Goal: Information Seeking & Learning: Learn about a topic

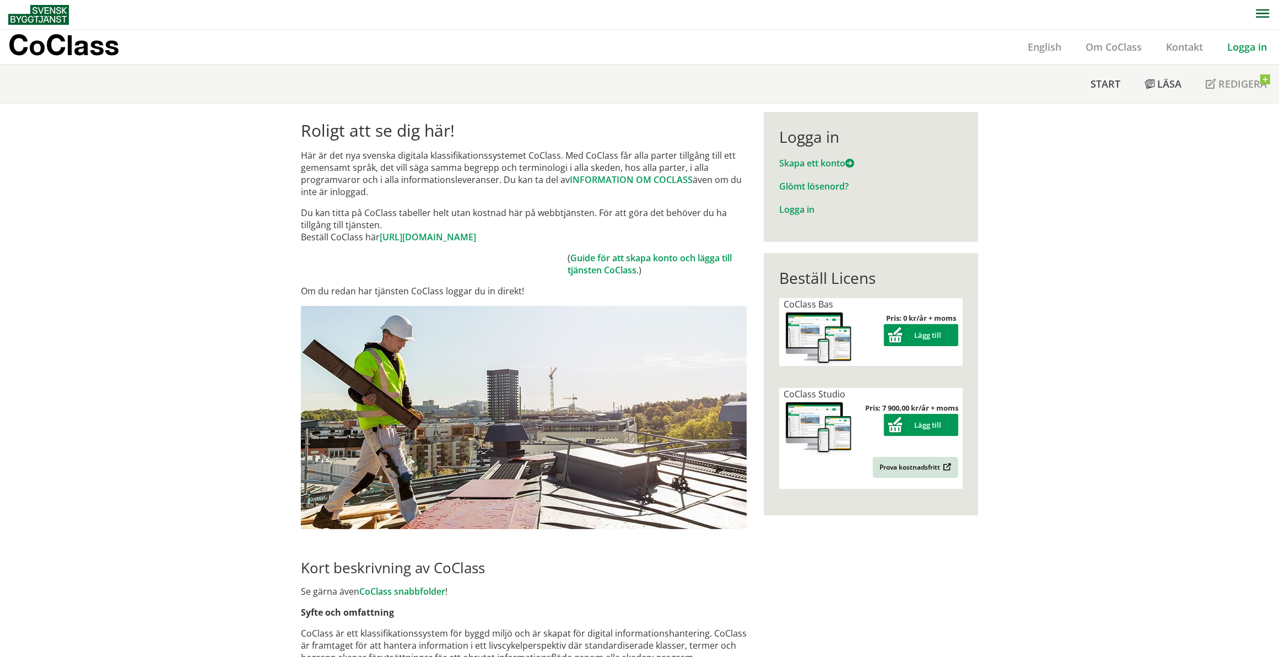
click at [1243, 51] on link "Logga in" at bounding box center [1247, 46] width 64 height 13
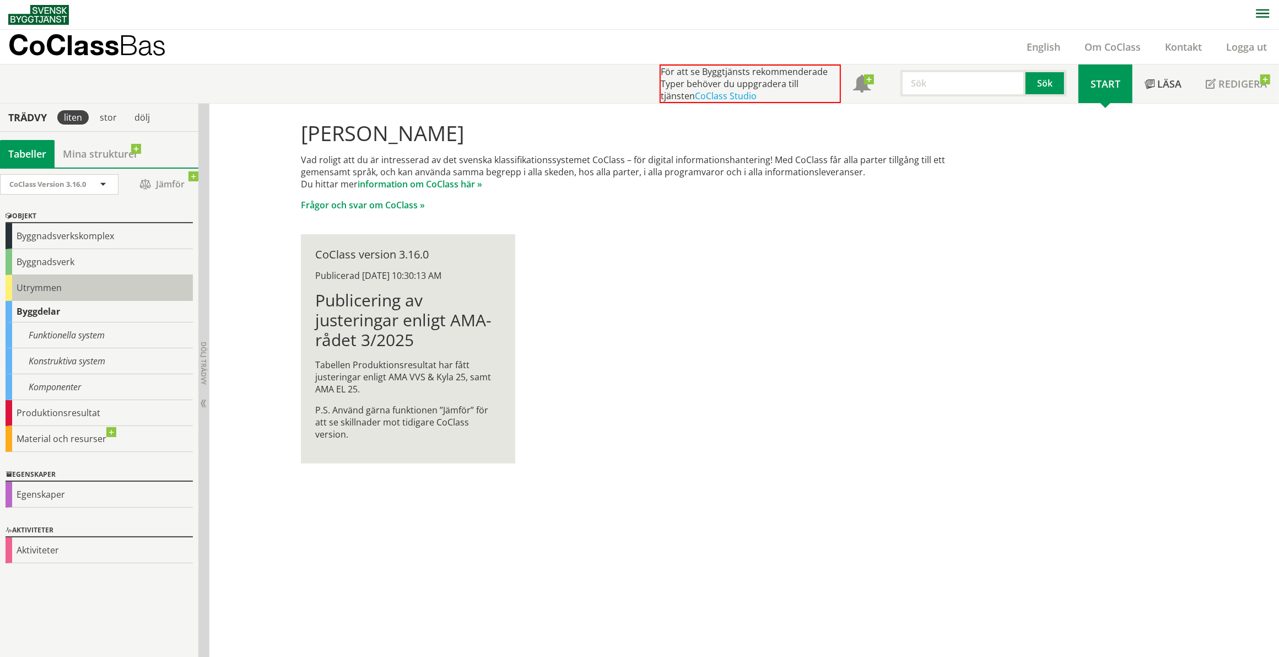
click at [41, 284] on div "Utrymmen" at bounding box center [99, 288] width 187 height 26
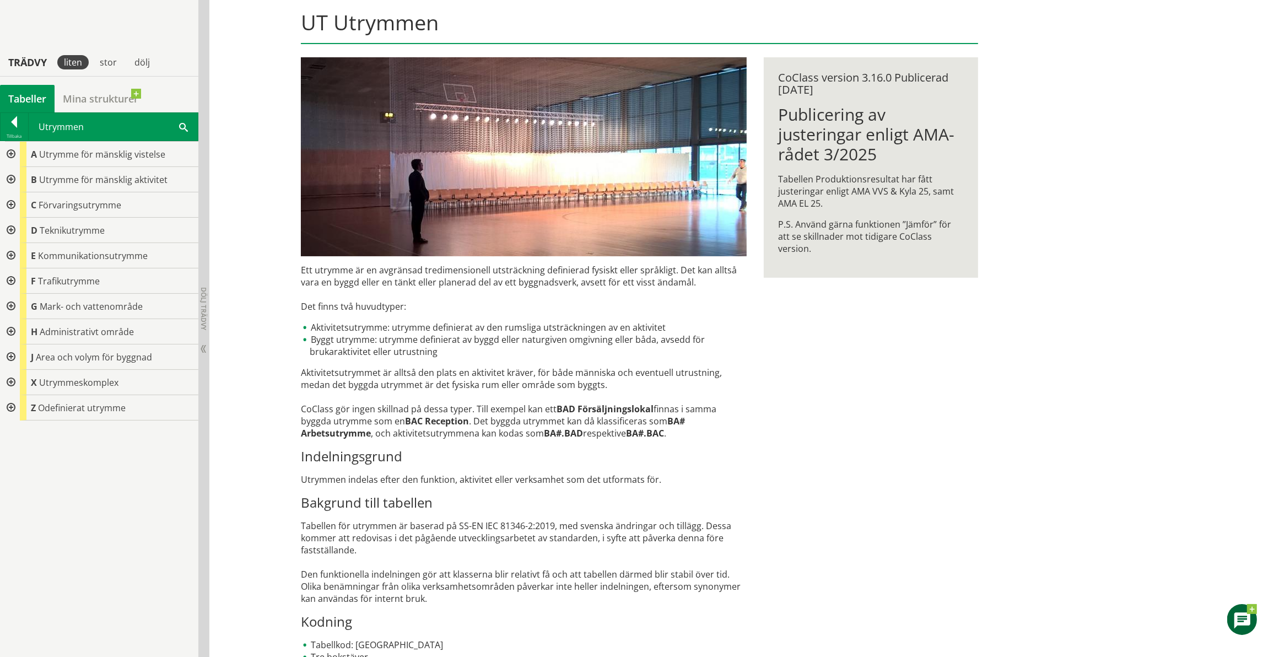
scroll to position [168, 0]
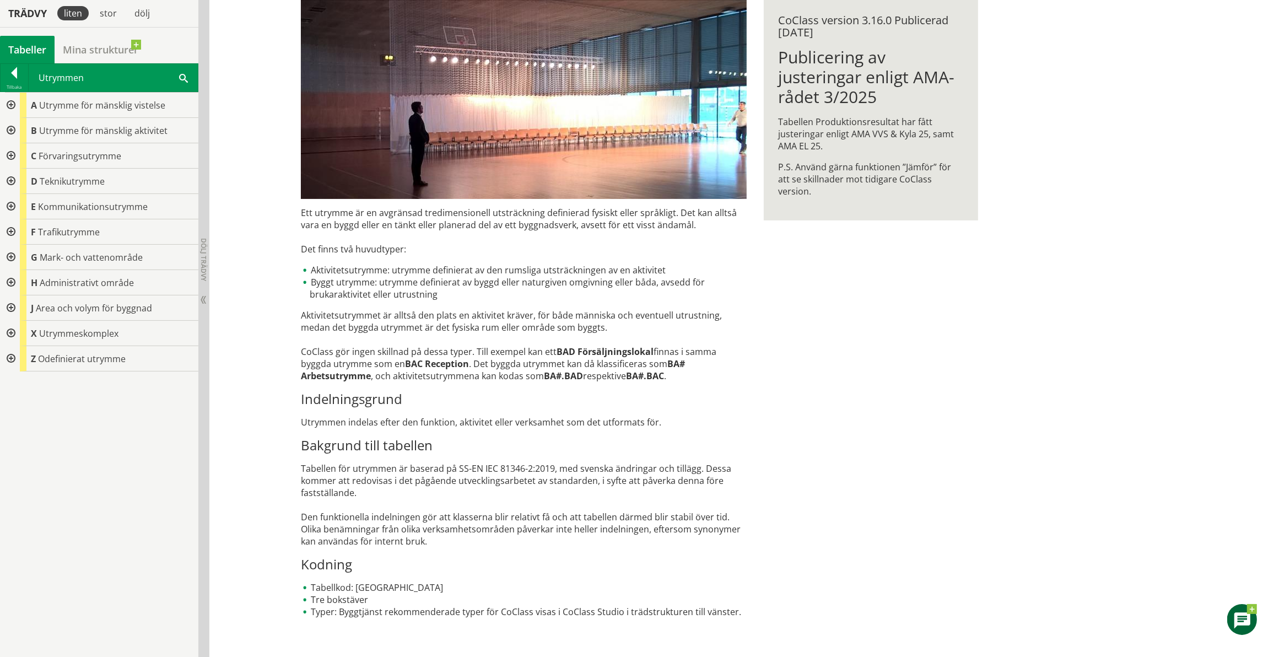
click at [12, 105] on div at bounding box center [10, 105] width 20 height 25
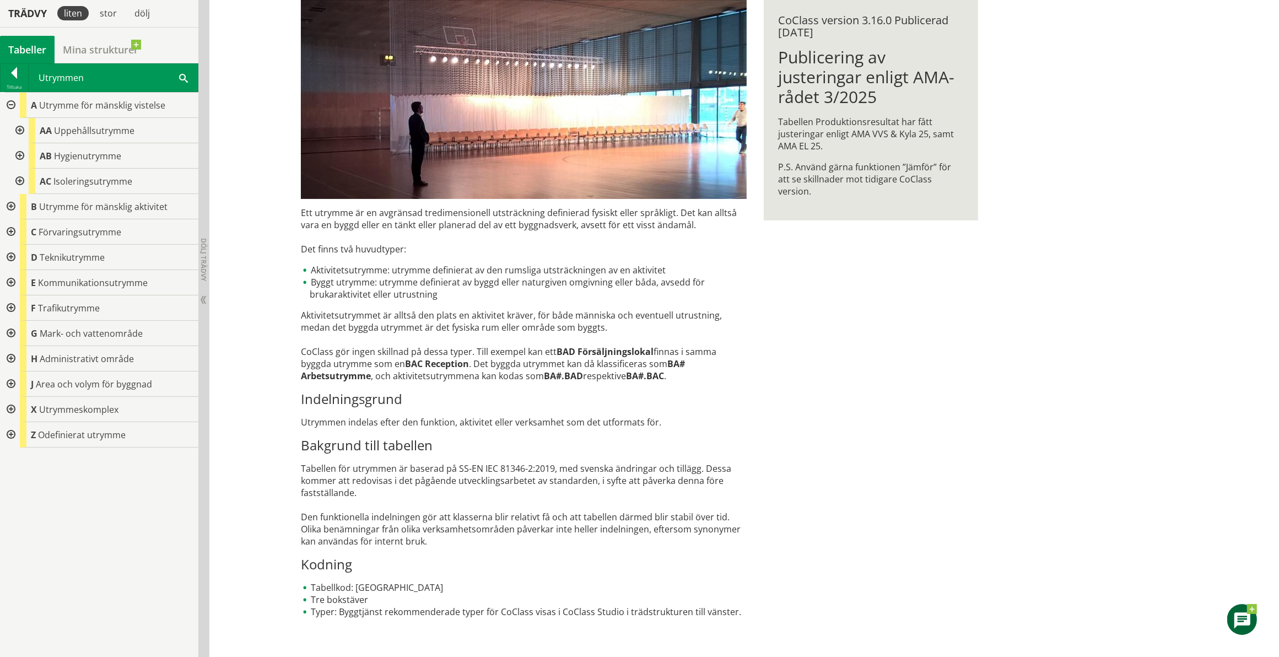
click at [26, 50] on div "Tabeller" at bounding box center [27, 50] width 55 height 28
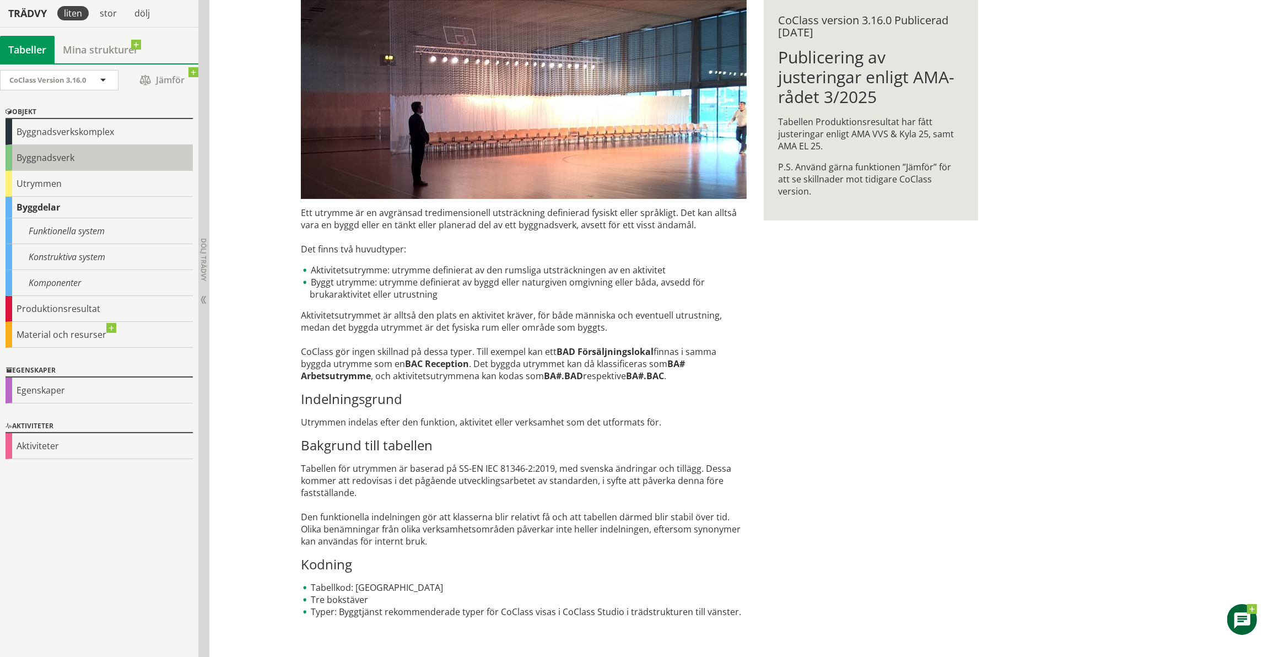
click at [51, 157] on div "Byggnadsverk" at bounding box center [99, 158] width 187 height 26
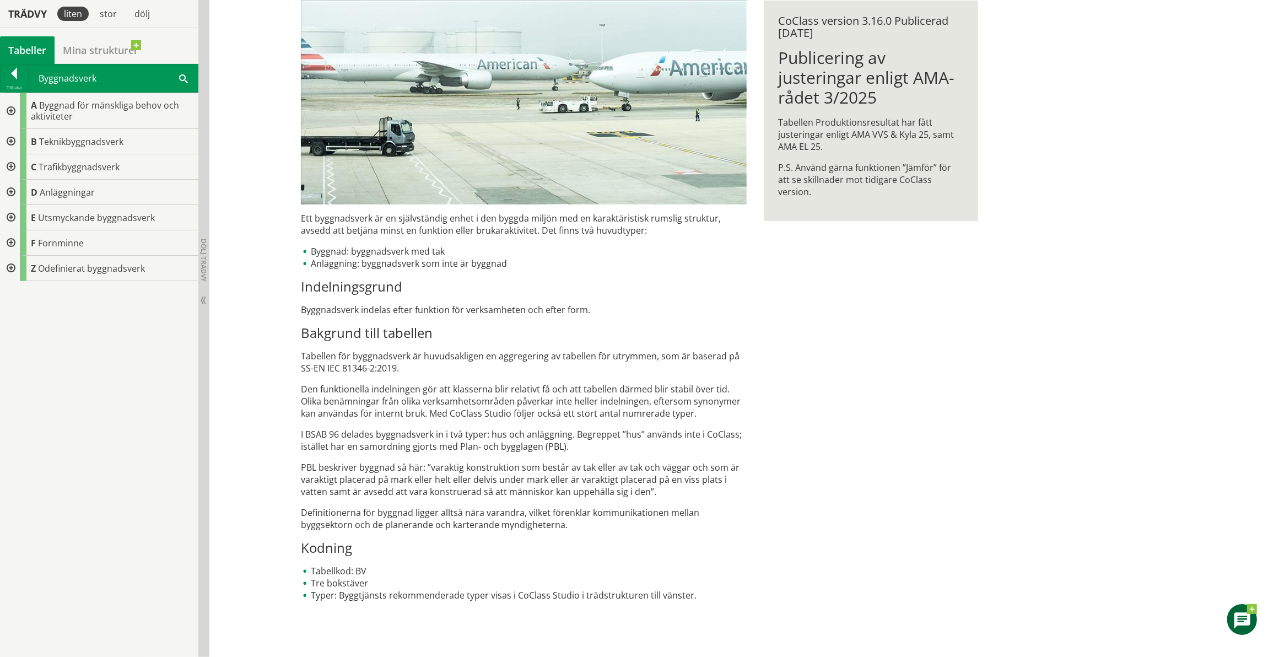
click at [9, 109] on div at bounding box center [10, 111] width 20 height 36
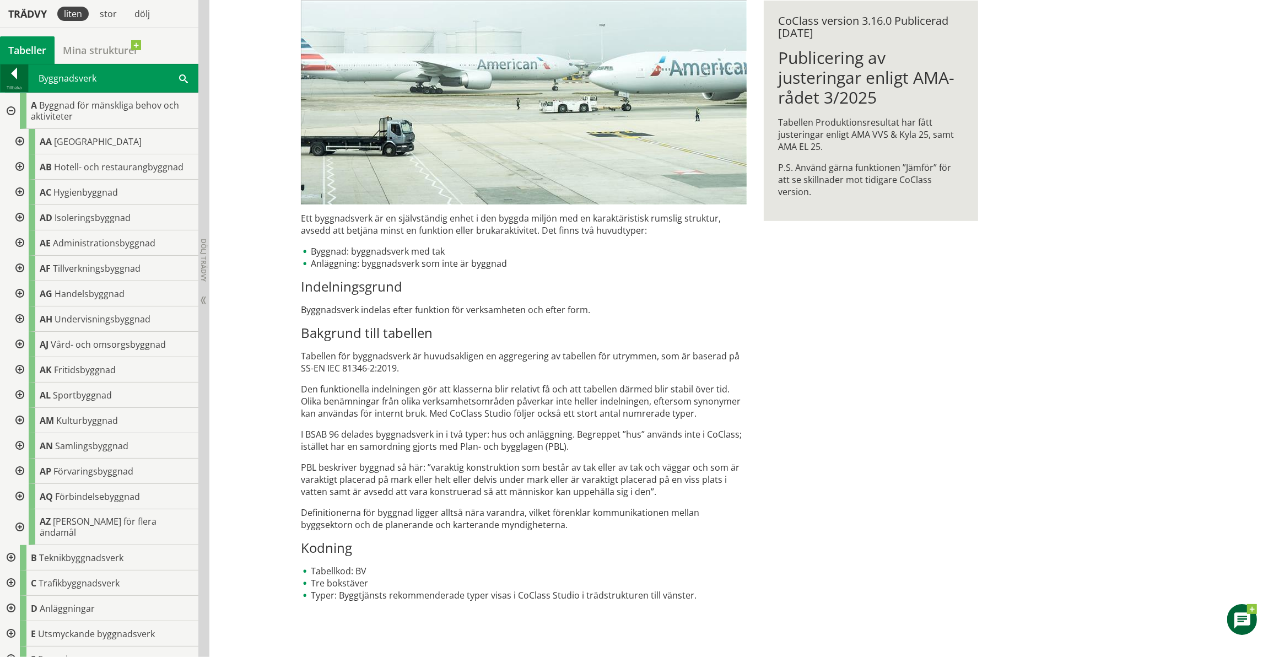
click at [14, 75] on div at bounding box center [15, 75] width 28 height 15
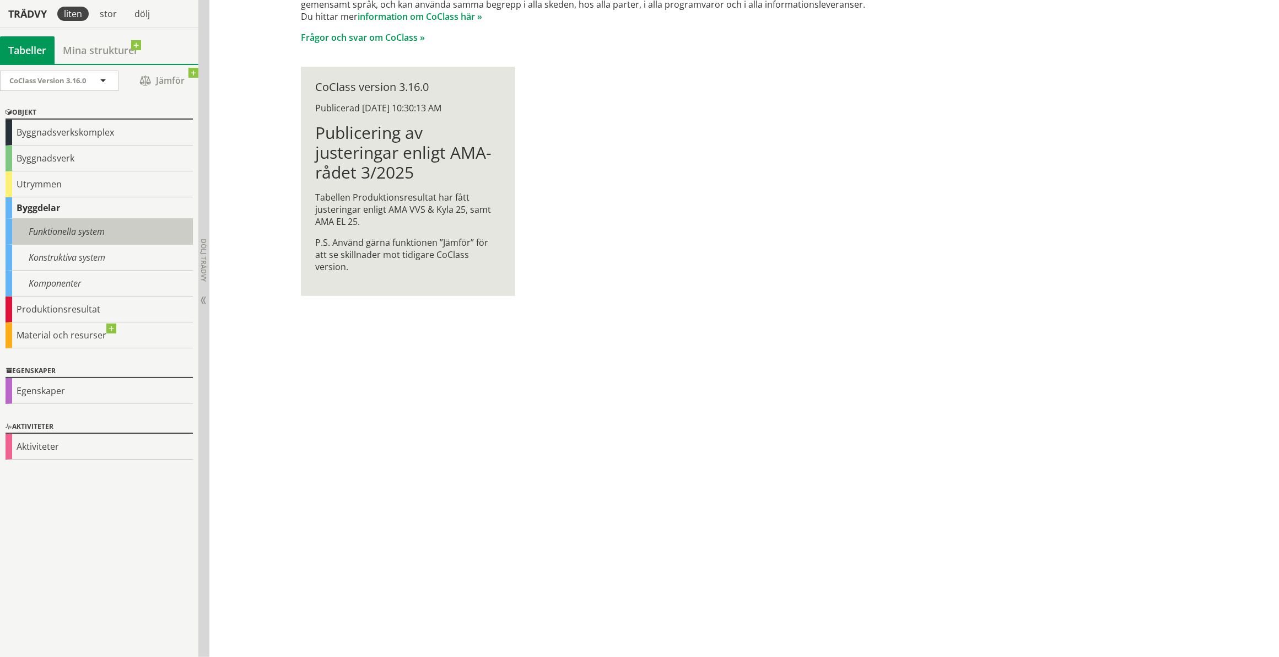
click at [44, 232] on div "Funktionella system" at bounding box center [99, 232] width 187 height 26
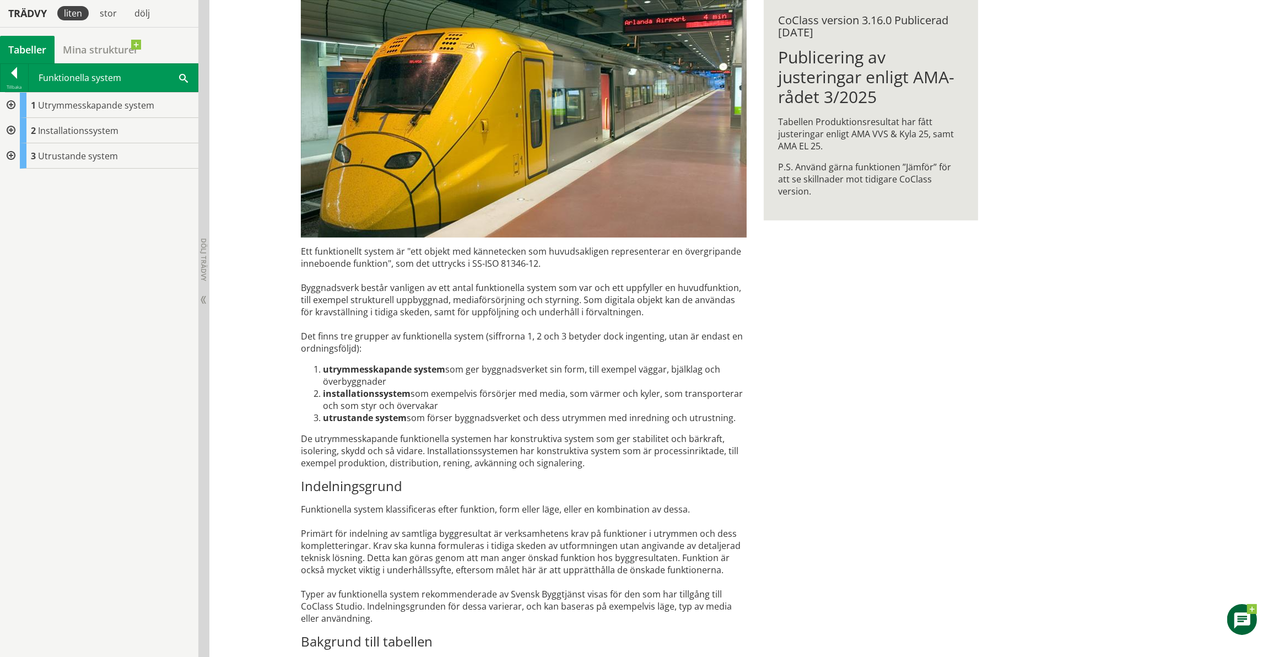
click at [8, 106] on div at bounding box center [10, 105] width 20 height 25
click at [19, 156] on div at bounding box center [19, 155] width 20 height 25
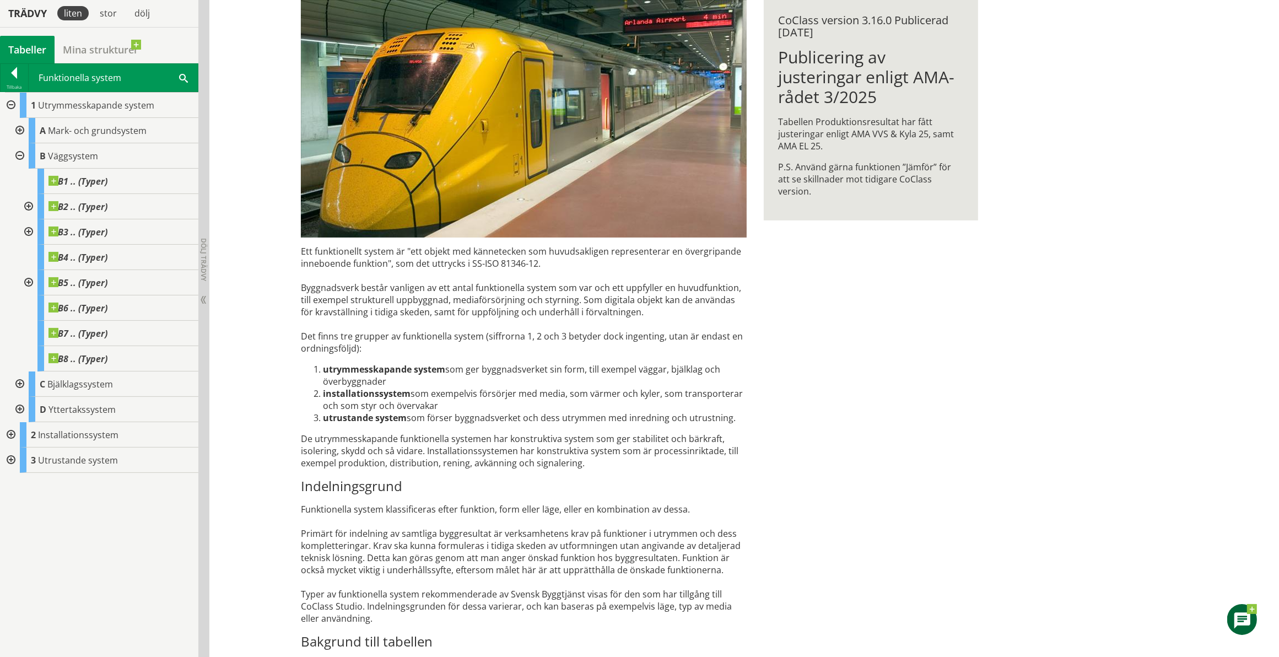
click at [18, 155] on div at bounding box center [19, 155] width 20 height 25
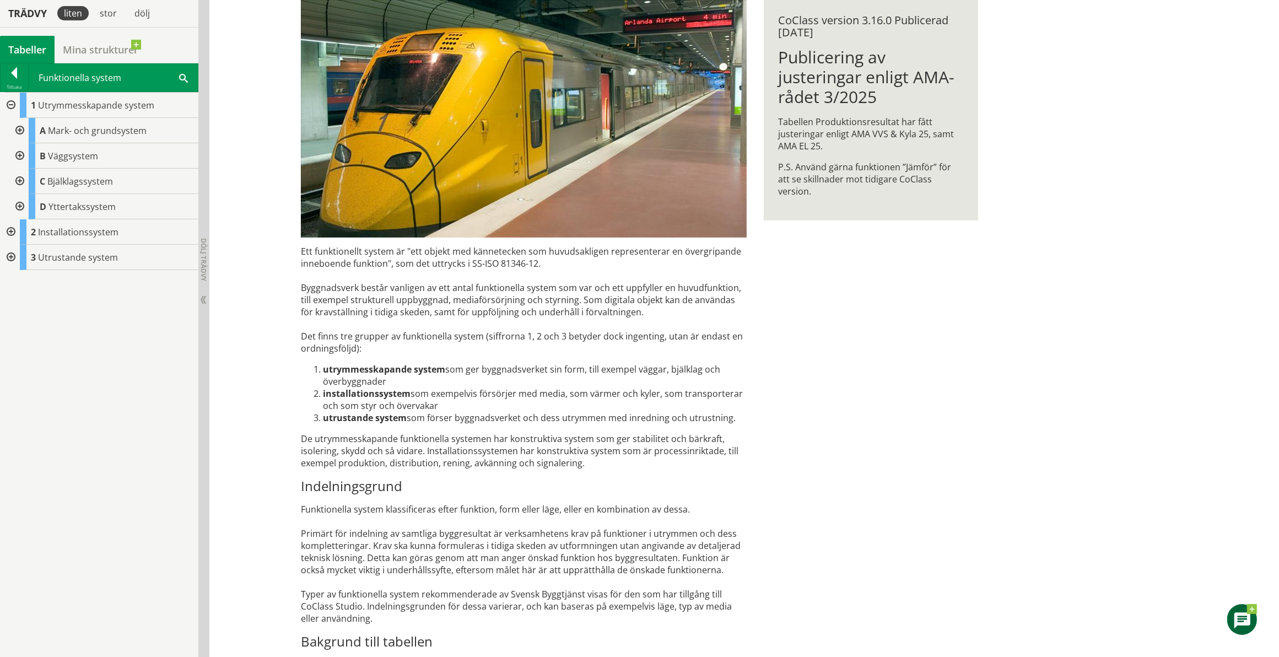
click at [9, 105] on div at bounding box center [10, 105] width 20 height 25
click at [12, 155] on div at bounding box center [10, 155] width 20 height 25
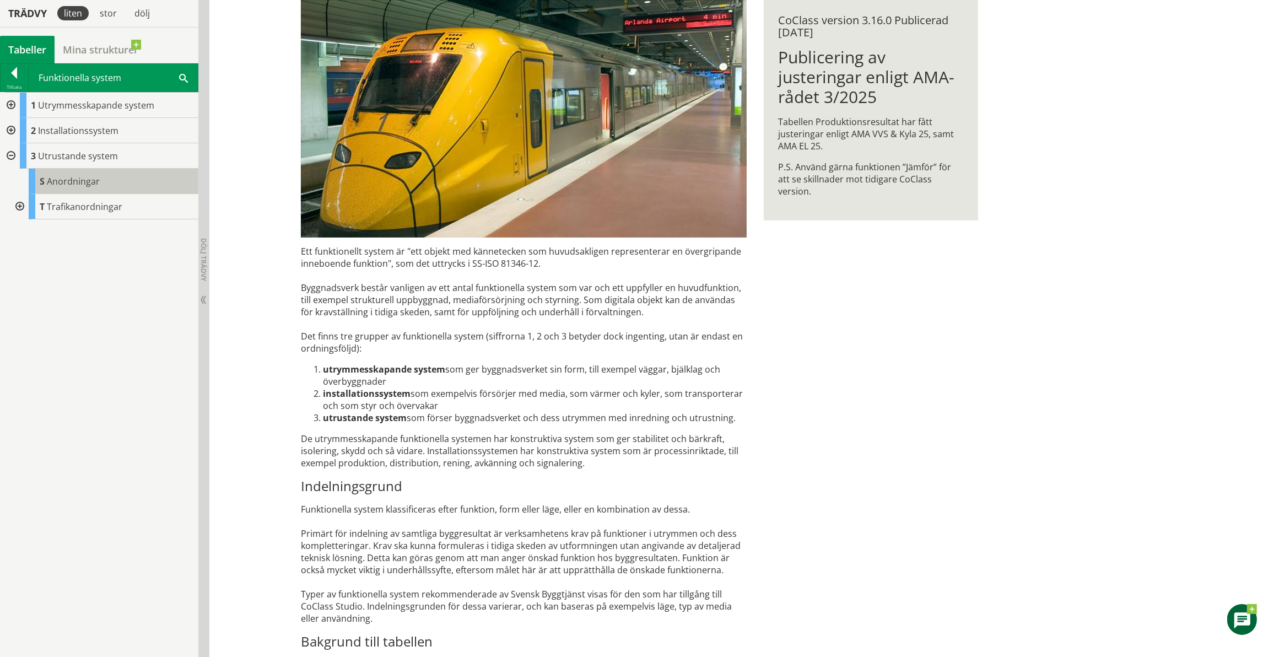
click at [63, 185] on span "Anordningar" at bounding box center [73, 181] width 53 height 12
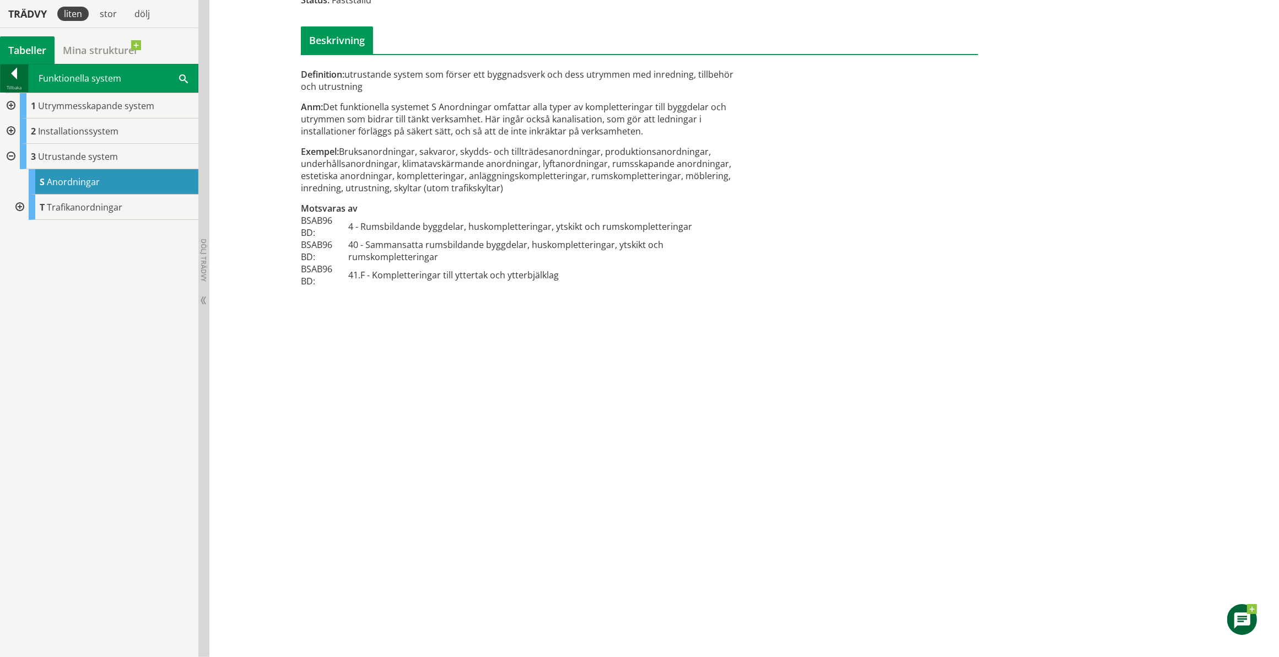
click at [17, 75] on div at bounding box center [15, 75] width 28 height 15
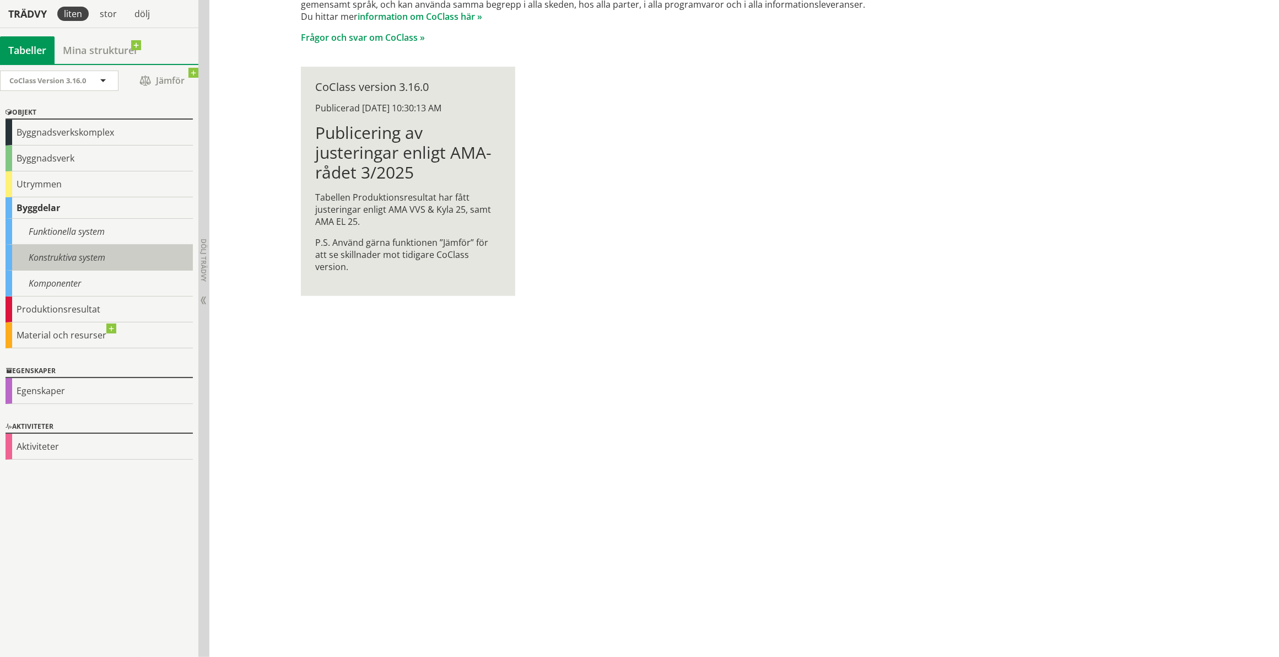
click at [62, 256] on div "Konstruktiva system" at bounding box center [99, 258] width 187 height 26
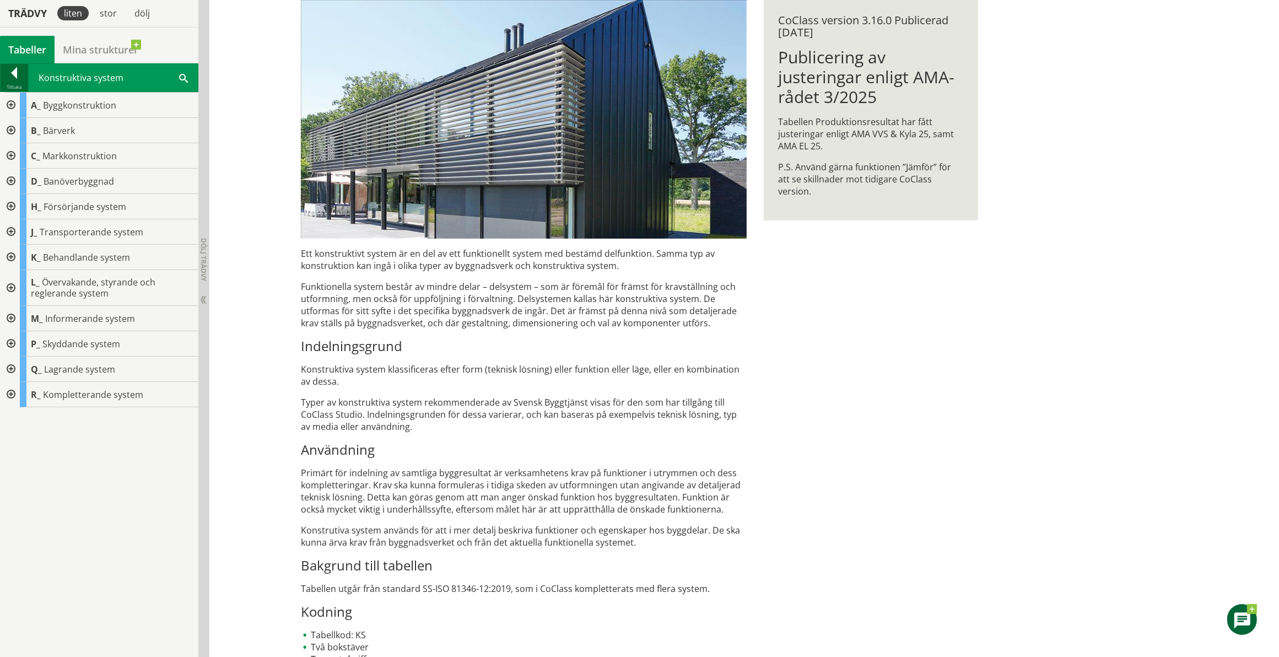
click at [14, 82] on div at bounding box center [15, 74] width 28 height 15
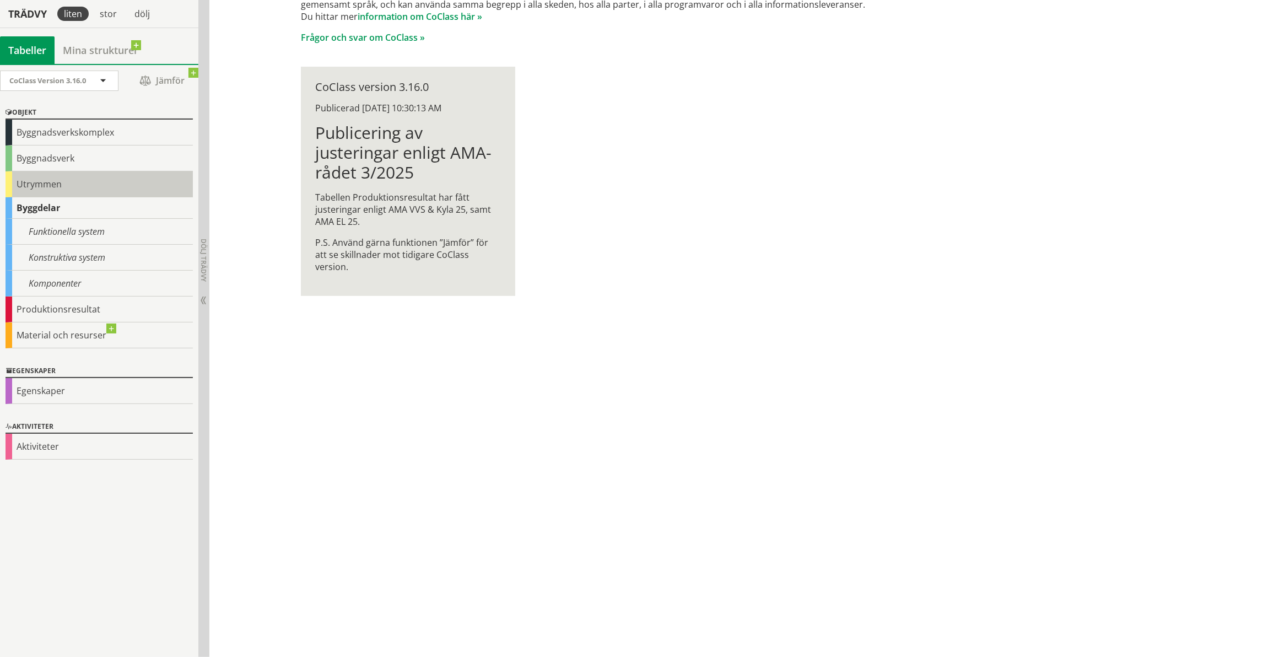
click at [40, 182] on div "Utrymmen" at bounding box center [99, 184] width 187 height 26
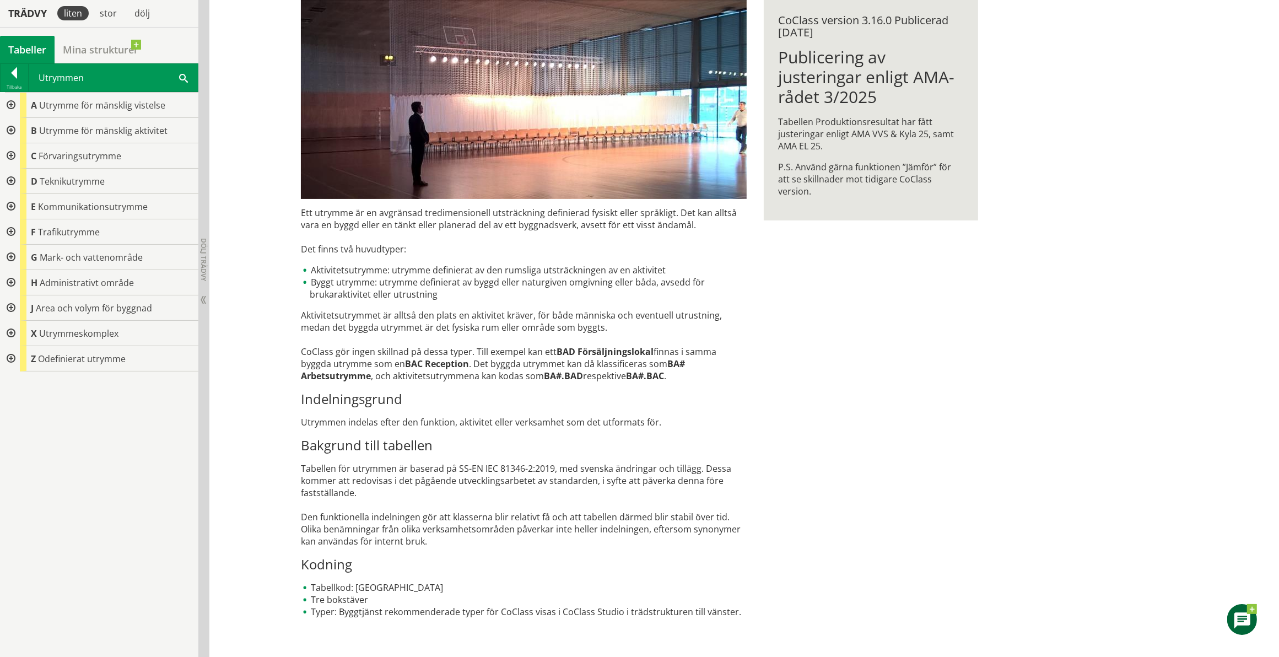
click at [12, 180] on div at bounding box center [10, 181] width 20 height 25
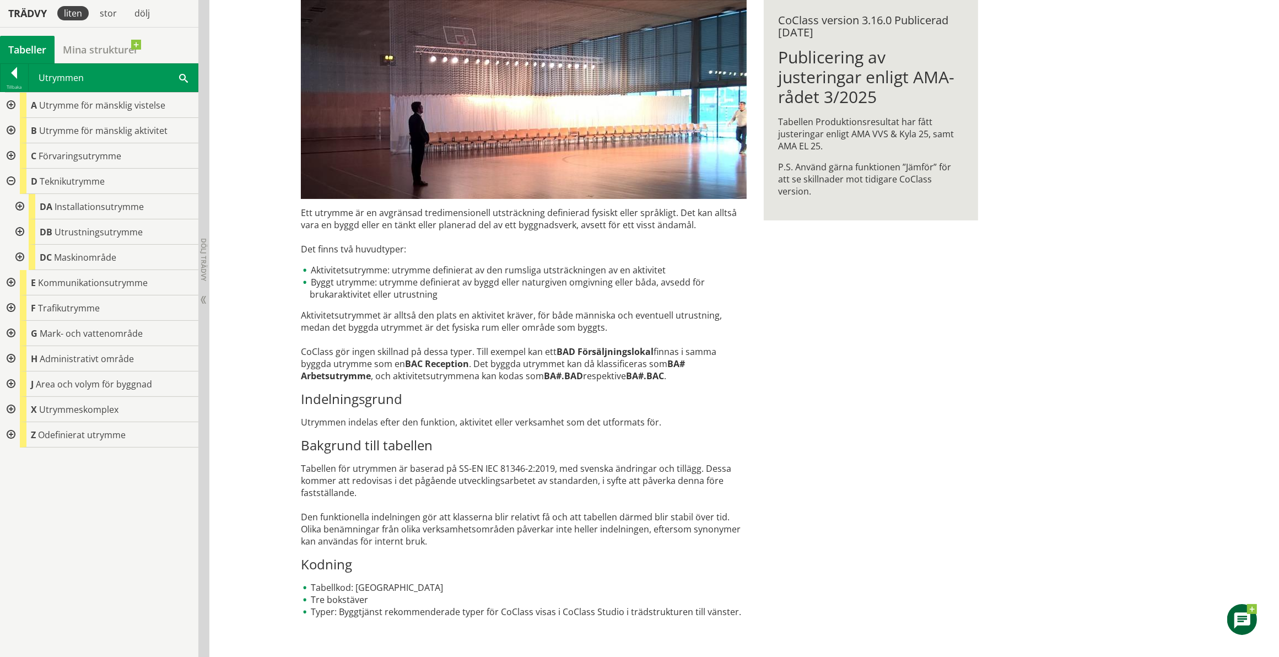
click at [20, 208] on div at bounding box center [19, 206] width 20 height 25
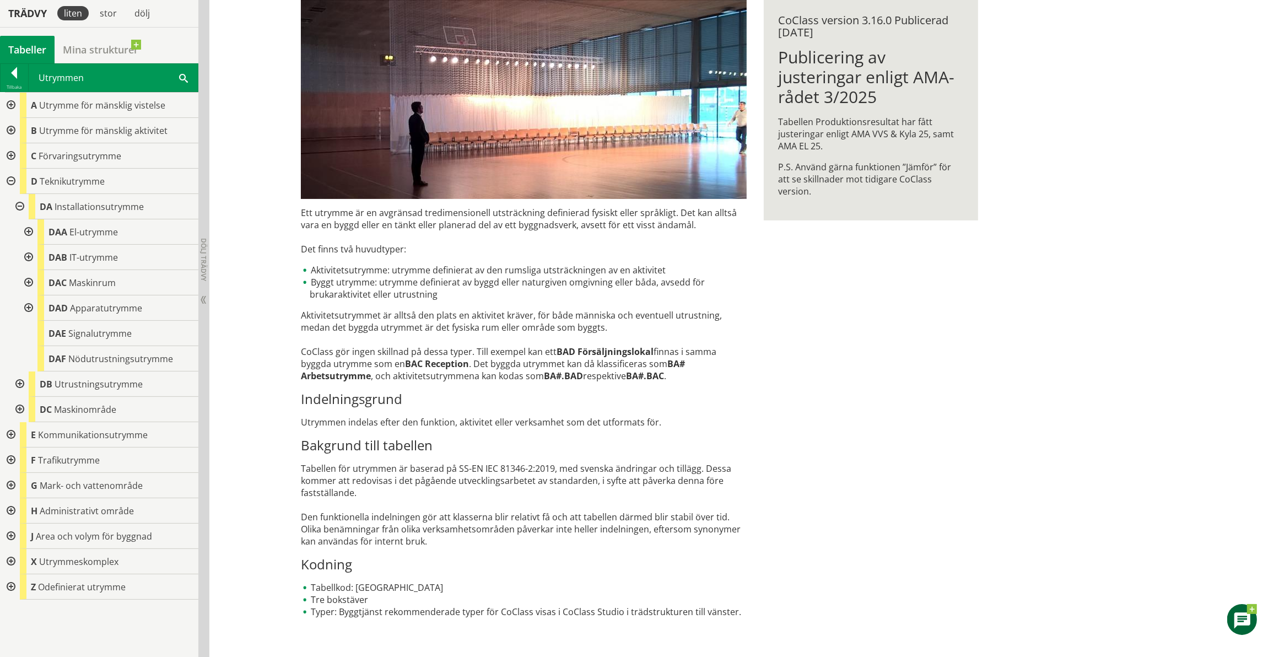
click at [30, 304] on div at bounding box center [28, 307] width 20 height 25
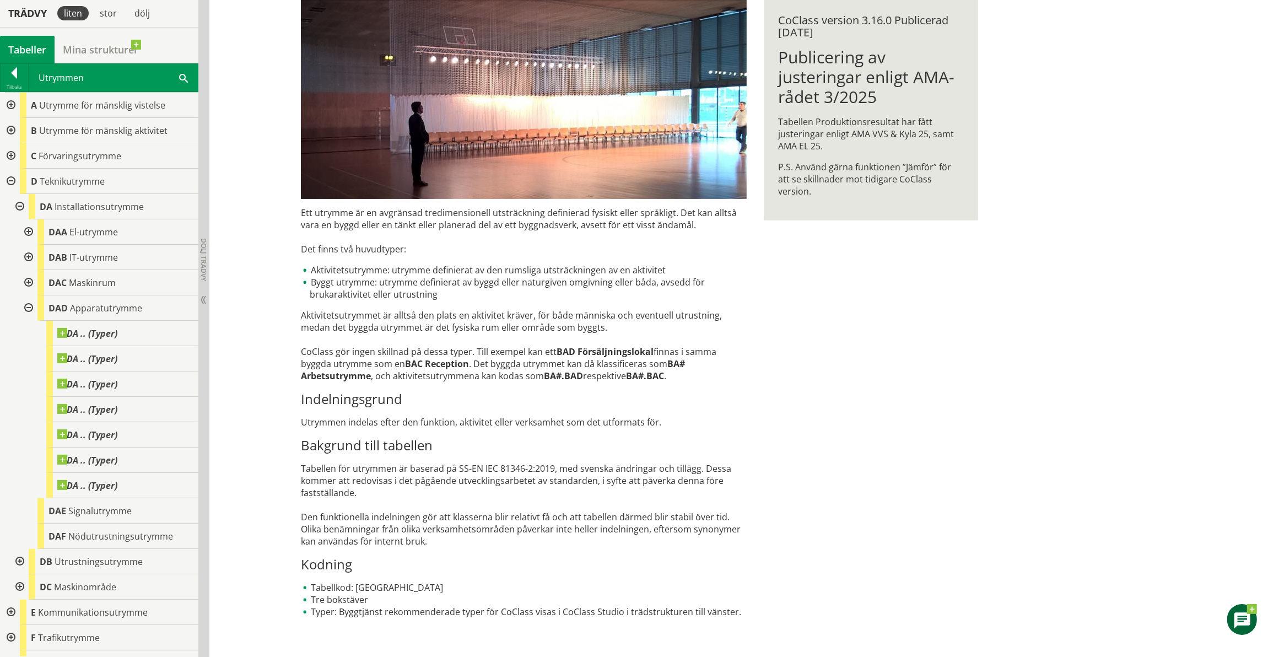
click at [29, 307] on div at bounding box center [28, 307] width 20 height 25
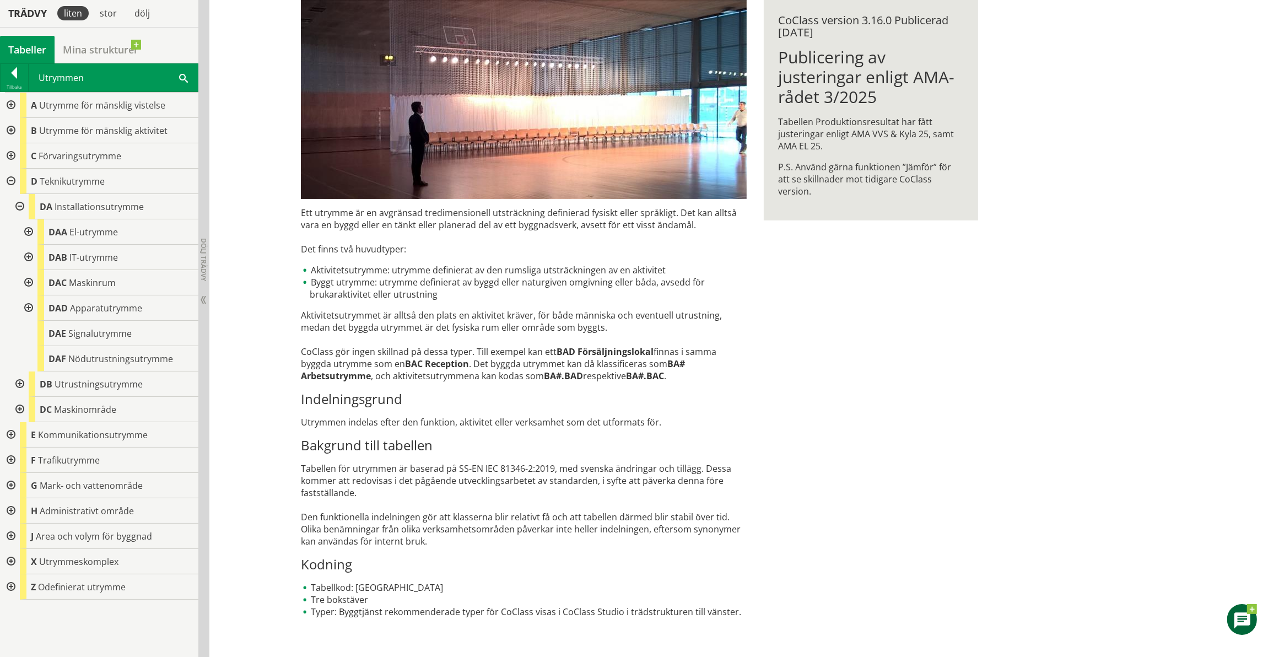
click at [10, 181] on div at bounding box center [10, 181] width 20 height 25
